Goal: Transaction & Acquisition: Register for event/course

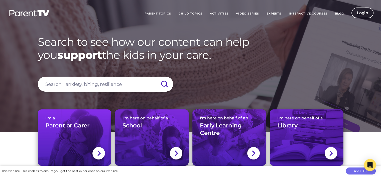
click at [245, 12] on link "Video Series" at bounding box center [247, 14] width 31 height 13
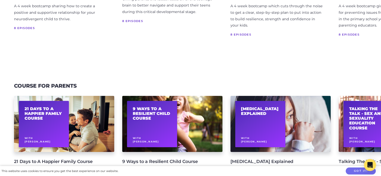
scroll to position [225, 0]
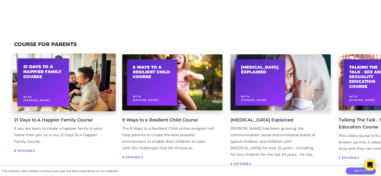
click at [74, 86] on div "21 Days to A Happier Family Course With [PERSON_NAME]" at bounding box center [64, 83] width 103 height 58
